Goal: Task Accomplishment & Management: Manage account settings

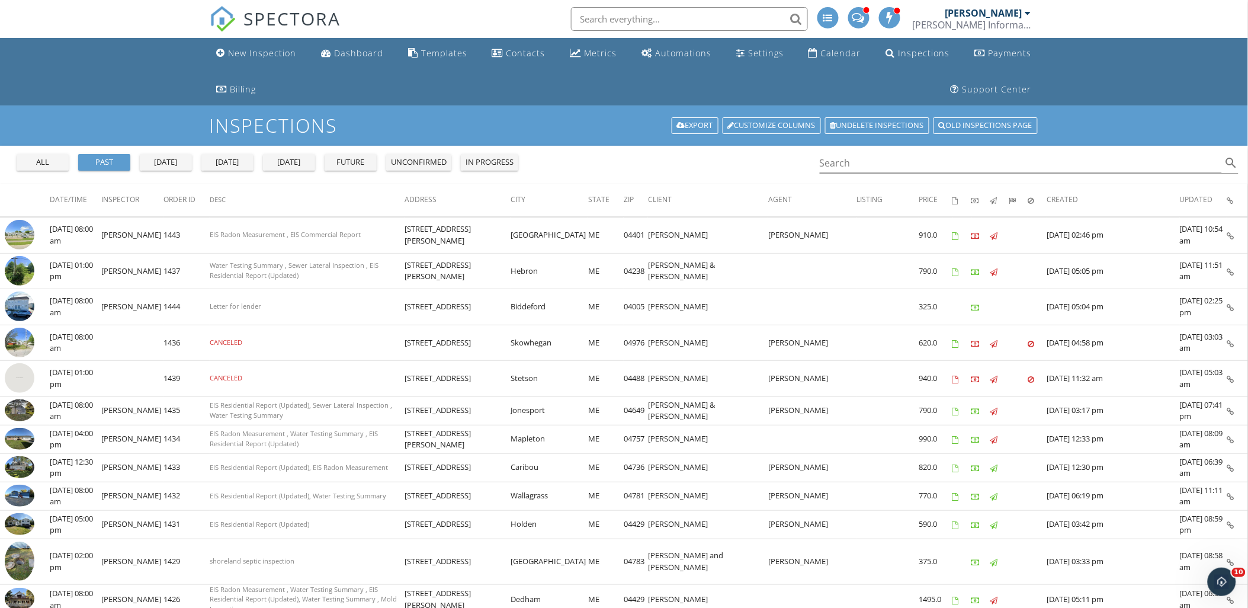
click at [99, 159] on div "past" at bounding box center [104, 162] width 43 height 12
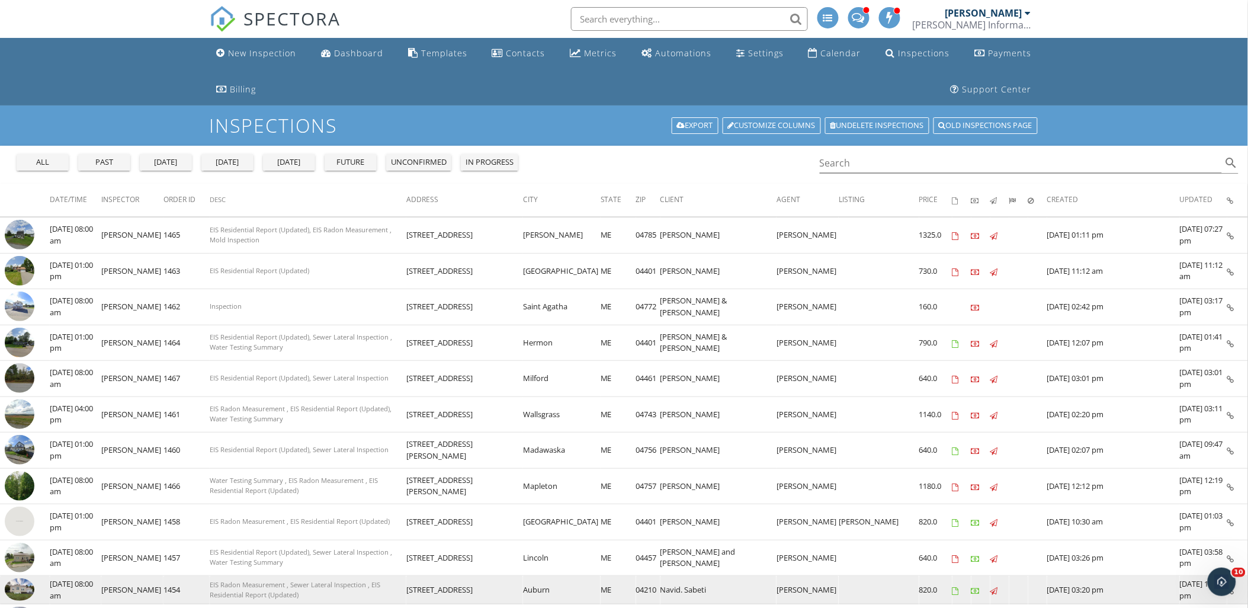
click at [18, 588] on img at bounding box center [20, 589] width 30 height 23
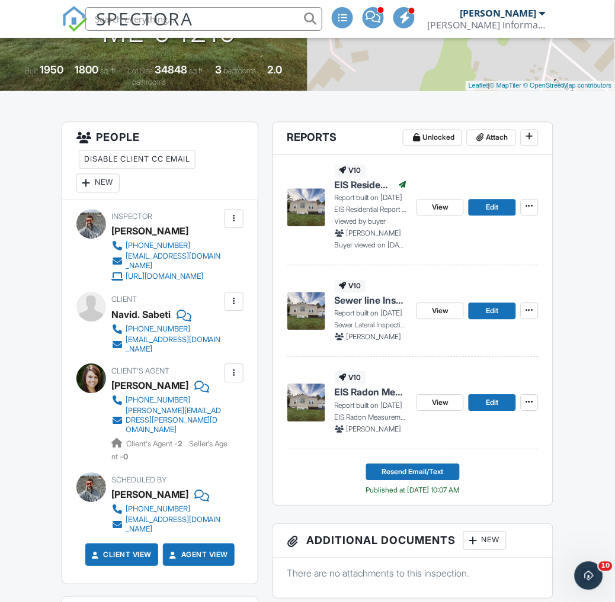
scroll to position [263, 0]
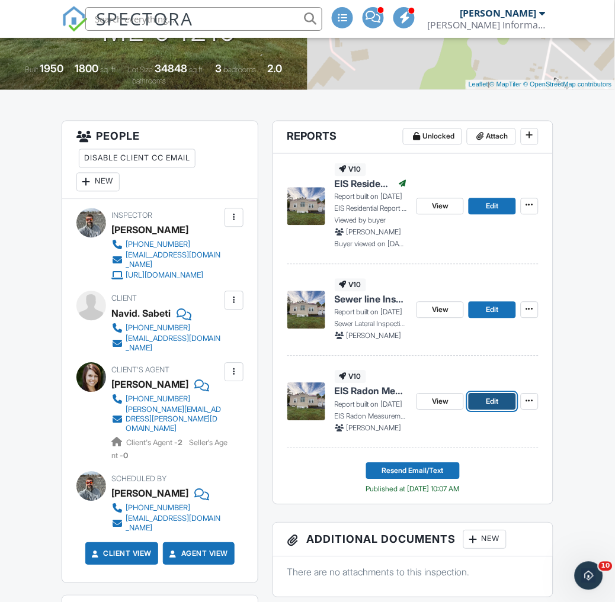
click at [498, 398] on span "Edit" at bounding box center [492, 402] width 12 height 12
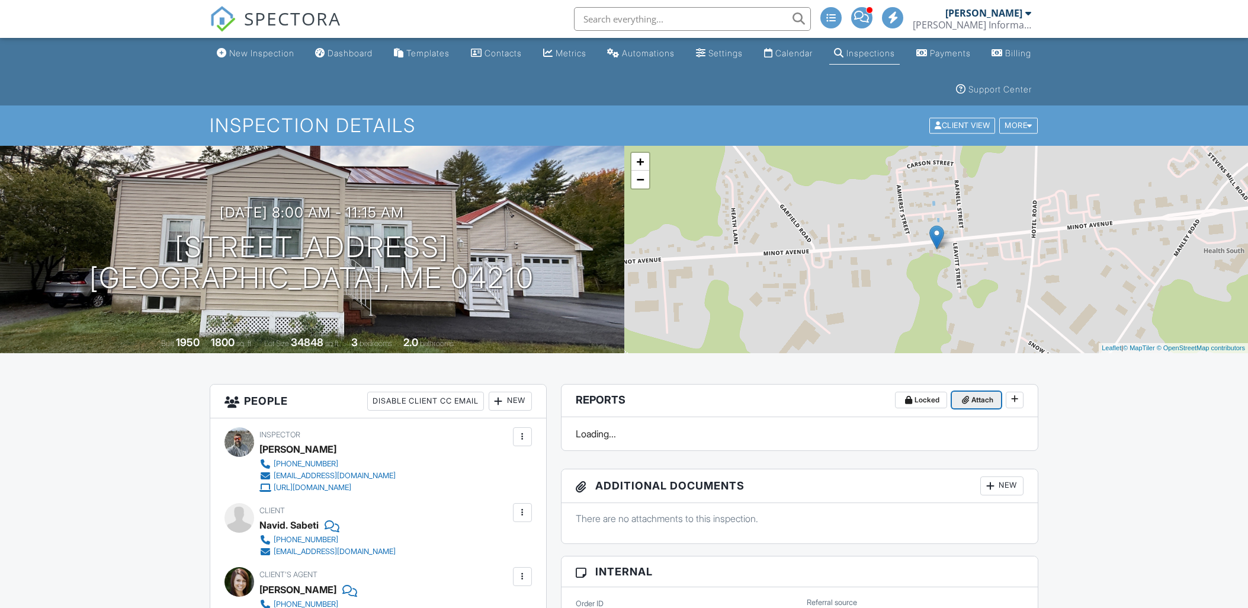
click at [992, 399] on span "Attach" at bounding box center [982, 400] width 22 height 12
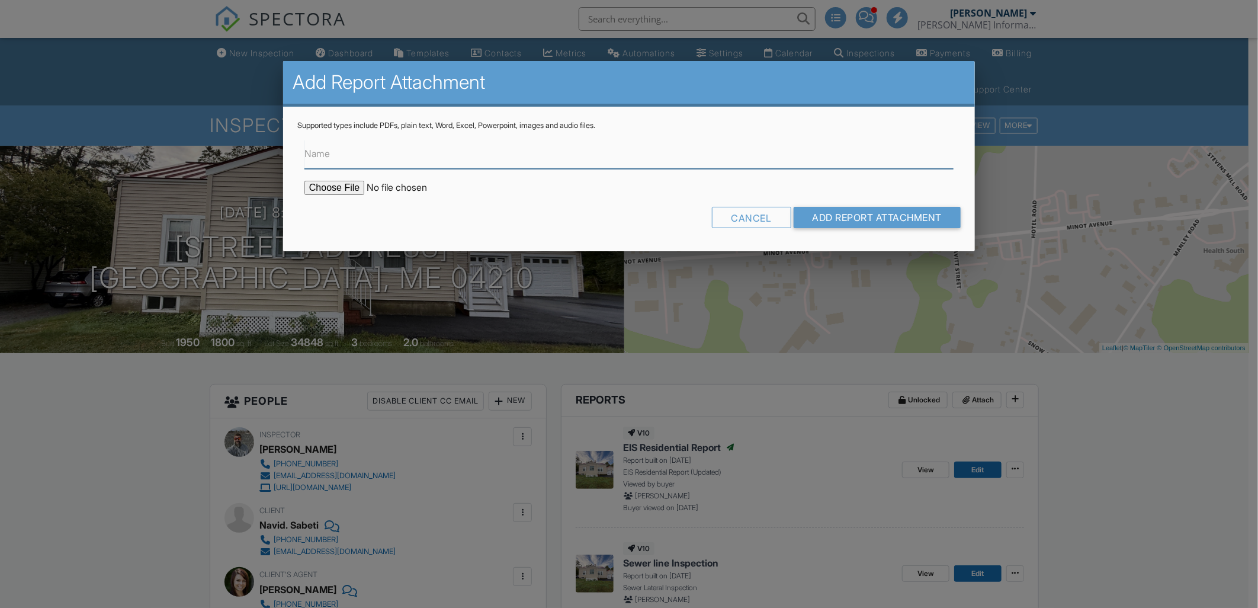
click at [383, 158] on input "Name" at bounding box center [628, 154] width 649 height 29
type input "Radon air test"
click at [335, 181] on input "file" at bounding box center [404, 188] width 201 height 14
type input "C:\fakepath\880 Minot ave.pdf"
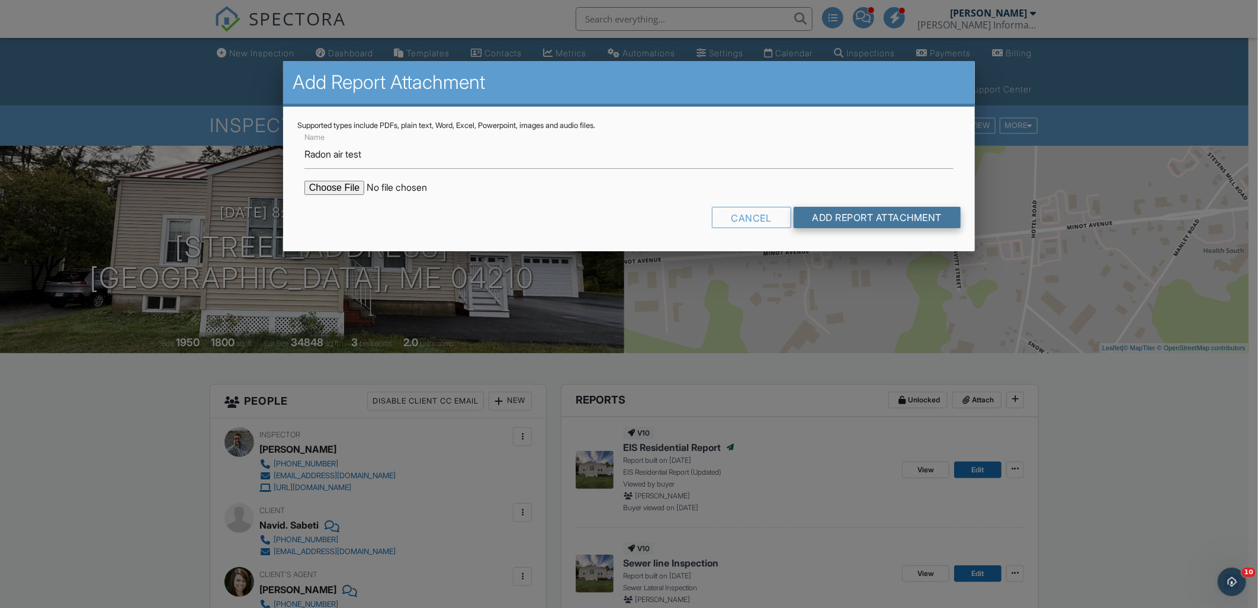
click at [852, 208] on input "Add Report Attachment" at bounding box center [878, 217] width 168 height 21
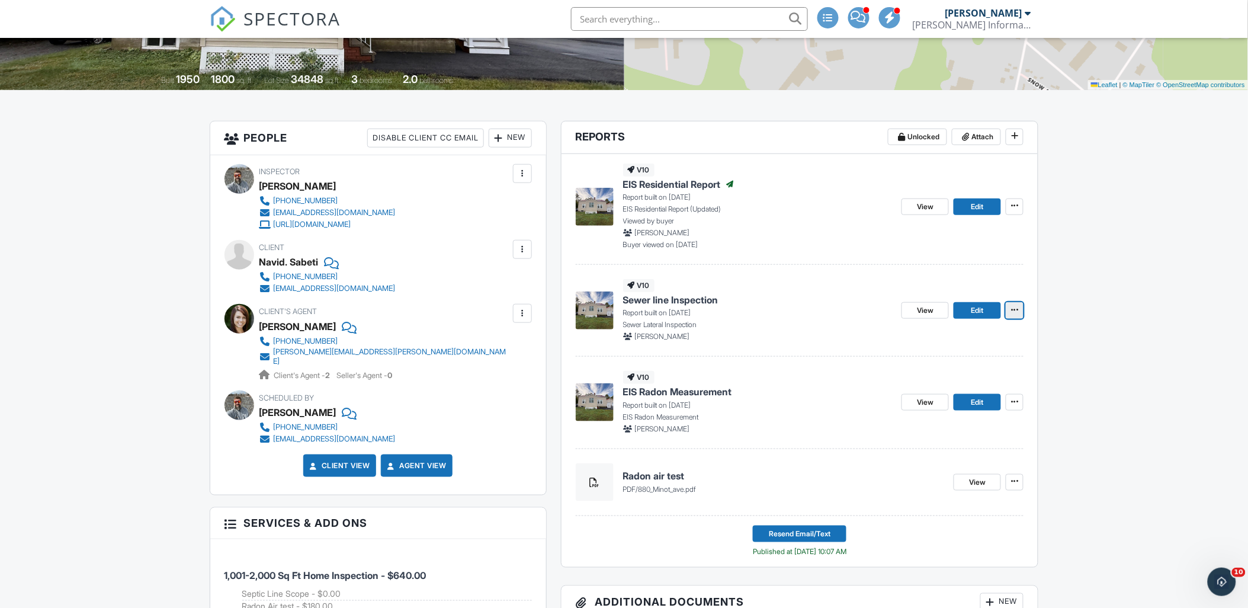
click at [1021, 306] on span at bounding box center [1015, 310] width 12 height 12
click at [931, 398] on input "Delete Report" at bounding box center [956, 397] width 121 height 27
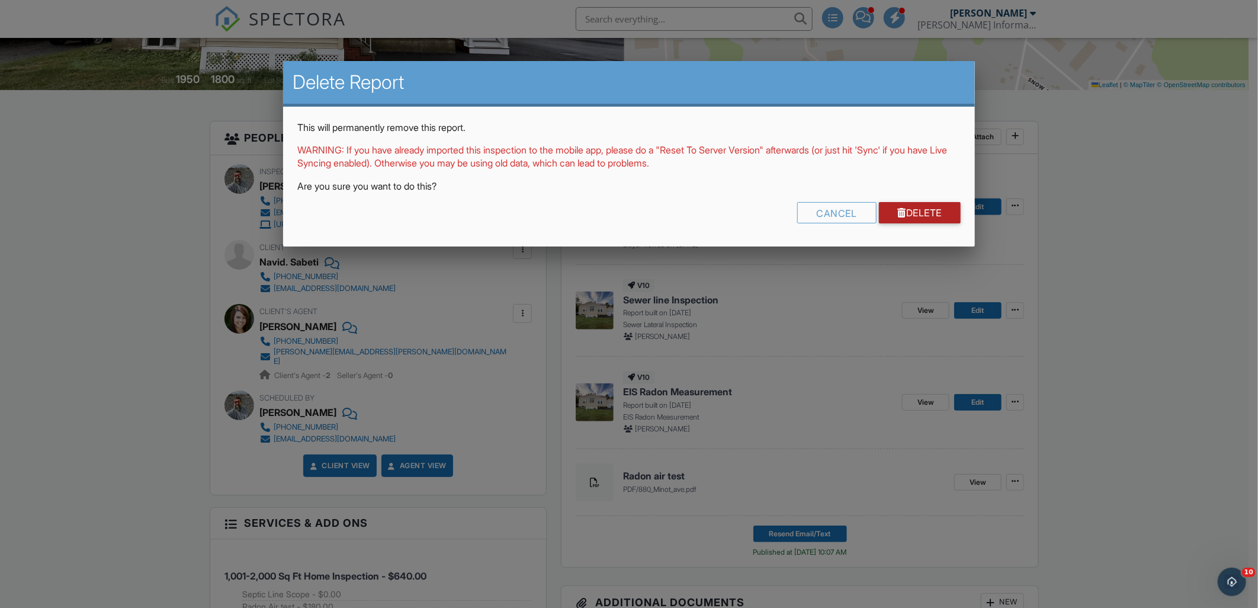
click at [919, 218] on link "Delete" at bounding box center [920, 212] width 82 height 21
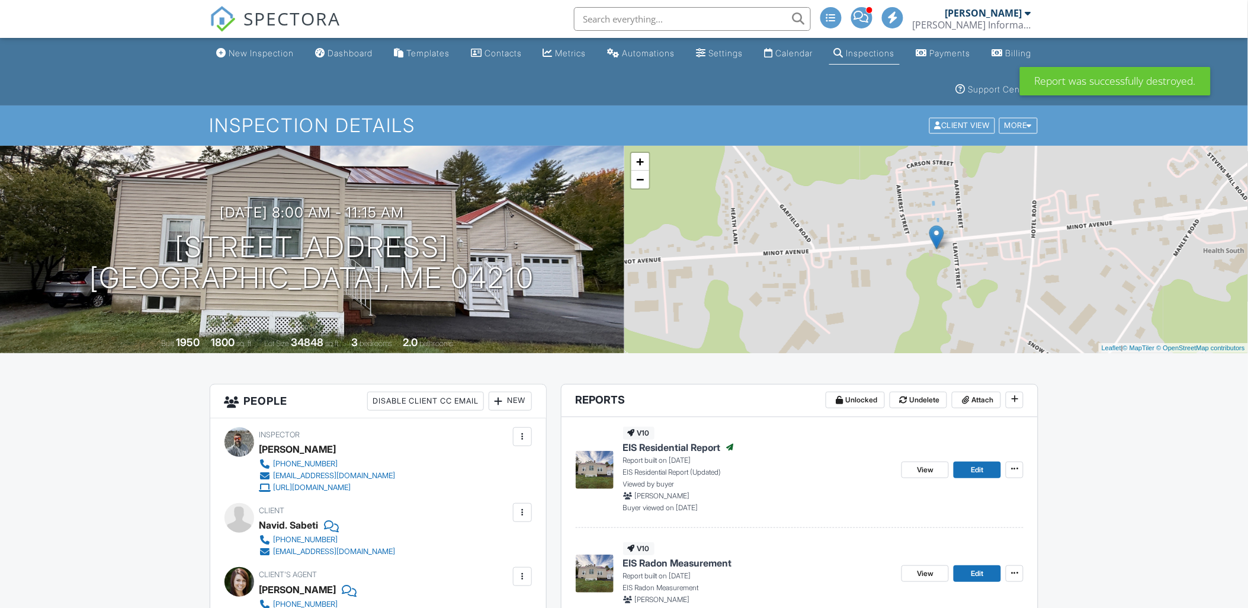
scroll to position [329, 0]
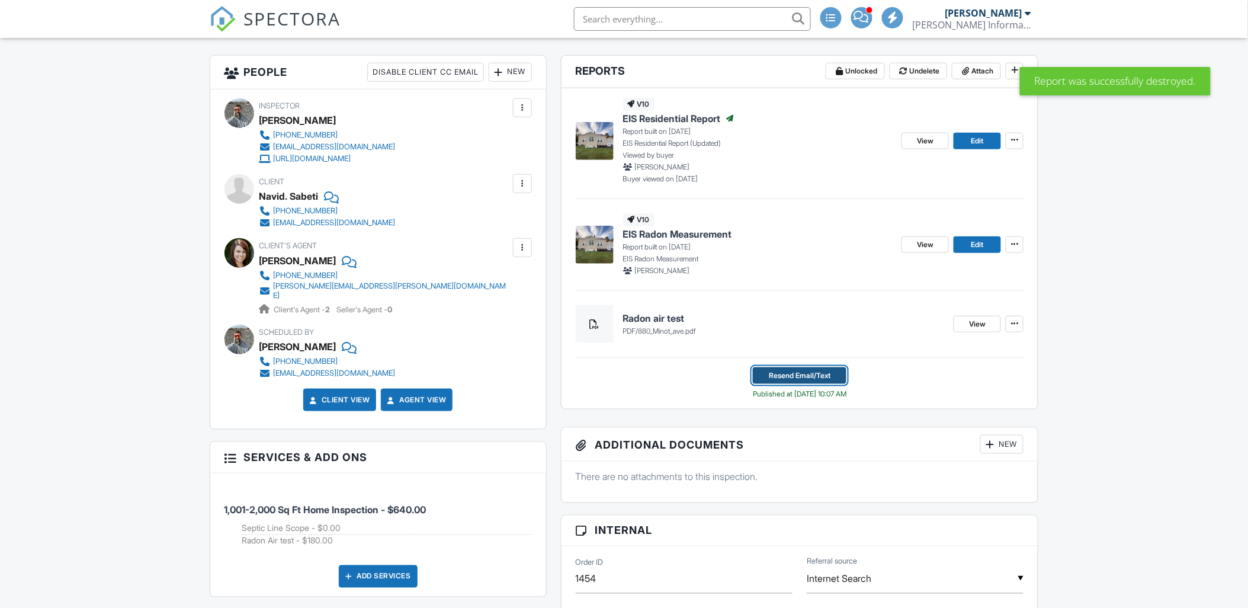
click at [806, 381] on span "Resend Email/Text" at bounding box center [800, 376] width 62 height 12
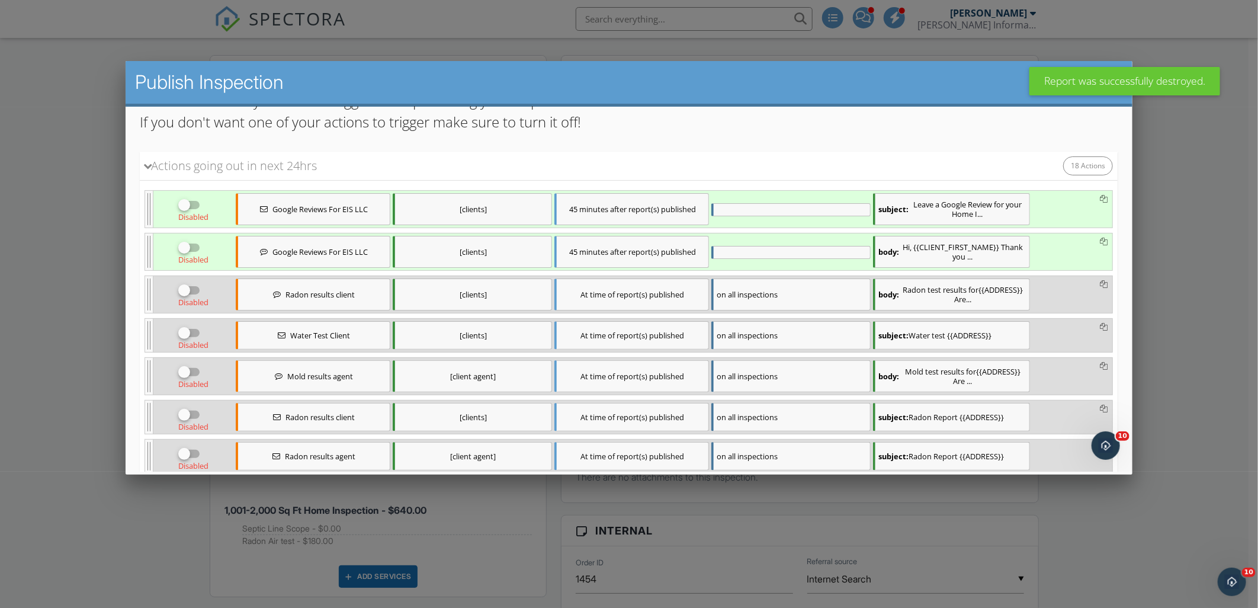
scroll to position [197, 0]
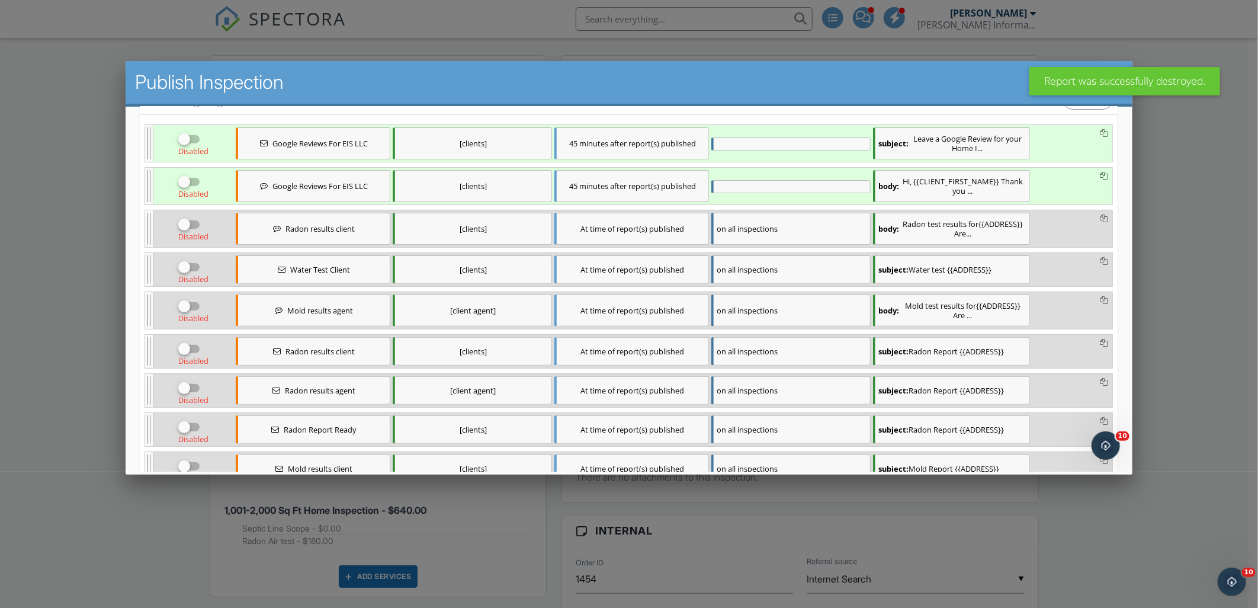
click at [189, 226] on div at bounding box center [184, 224] width 20 height 20
checkbox input "true"
click at [194, 345] on div at bounding box center [189, 348] width 23 height 14
click at [185, 345] on div at bounding box center [184, 348] width 20 height 20
checkbox input "true"
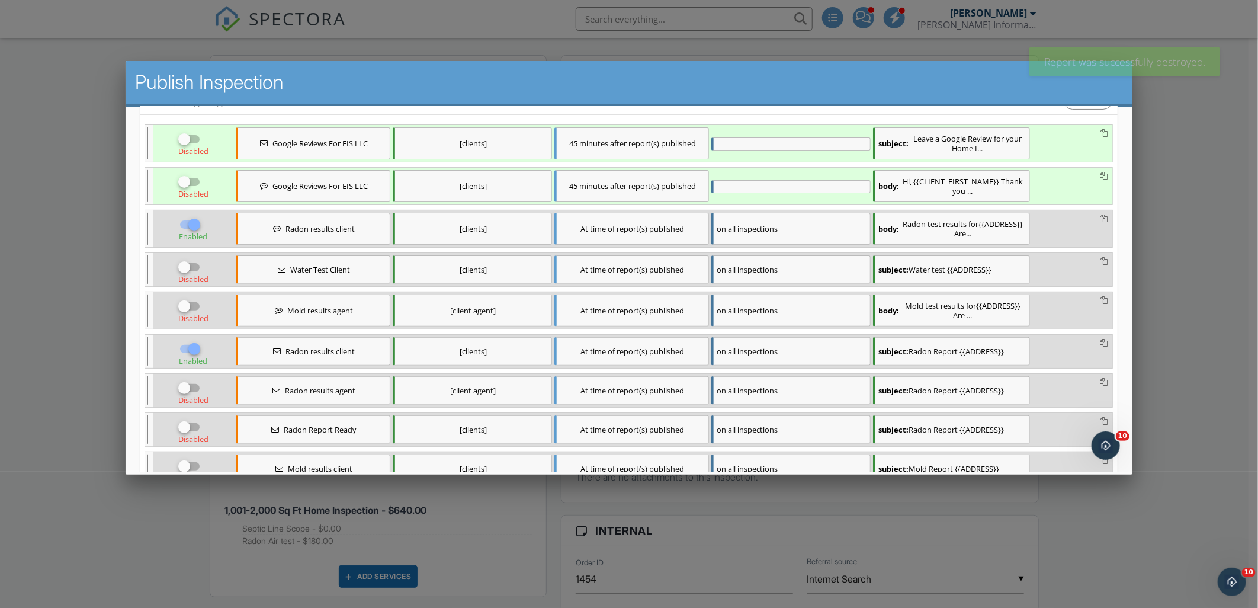
click at [183, 396] on div at bounding box center [184, 387] width 20 height 20
checkbox input "true"
click at [183, 429] on div at bounding box center [184, 426] width 20 height 20
checkbox input "true"
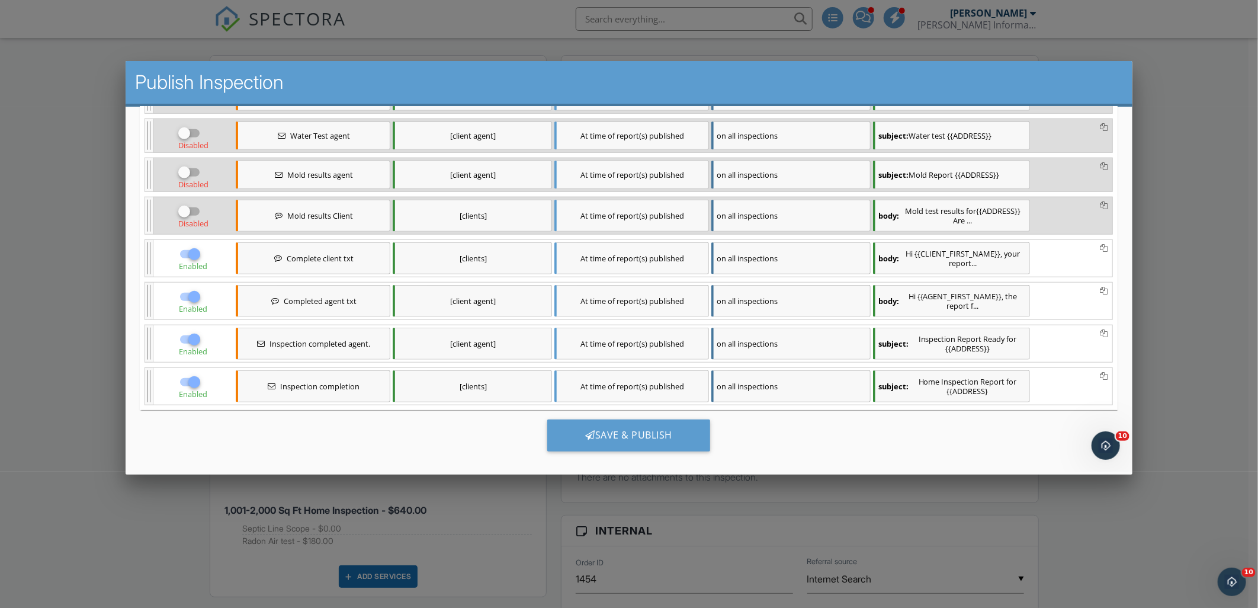
scroll to position [658, 0]
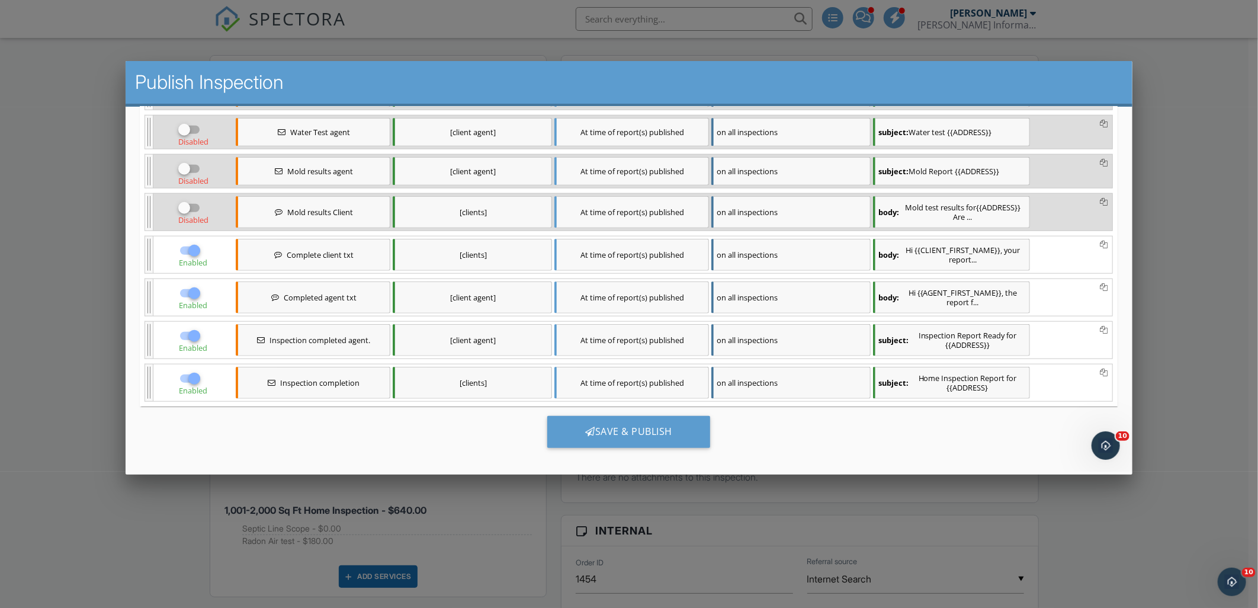
click at [187, 378] on div at bounding box center [194, 378] width 20 height 20
checkbox input "false"
click at [188, 338] on div at bounding box center [194, 335] width 20 height 20
checkbox input "false"
click at [190, 303] on div at bounding box center [194, 293] width 20 height 20
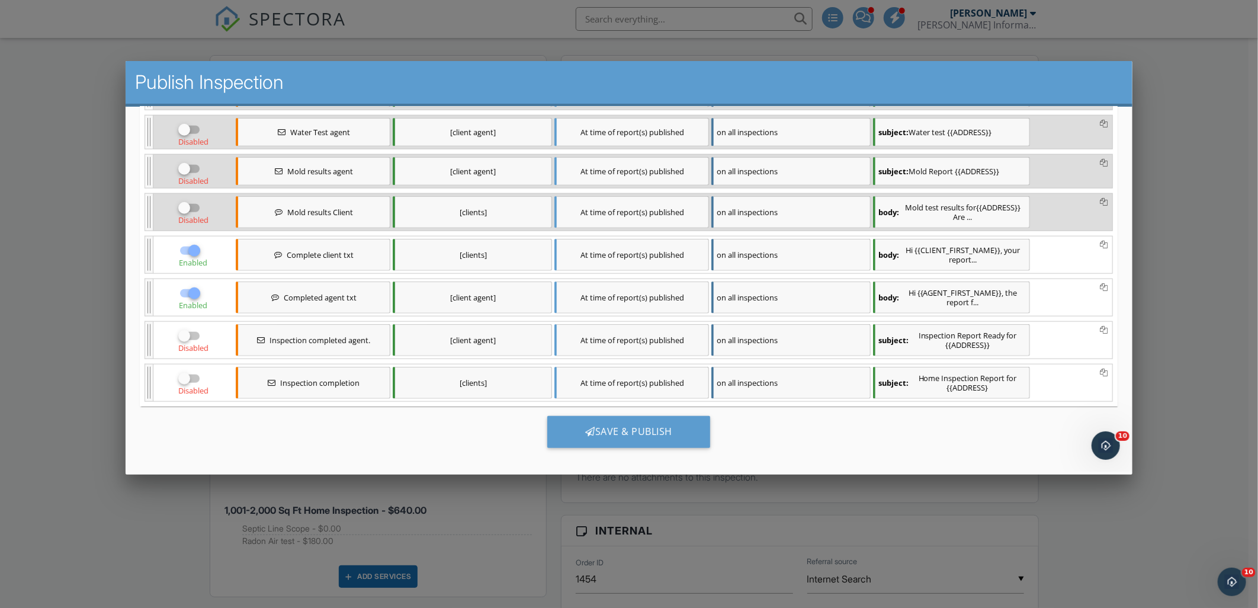
checkbox input "false"
click at [191, 256] on div at bounding box center [194, 250] width 20 height 20
checkbox input "false"
click at [624, 443] on div "Save & Publish" at bounding box center [628, 431] width 163 height 32
